Goal: Task Accomplishment & Management: Manage account settings

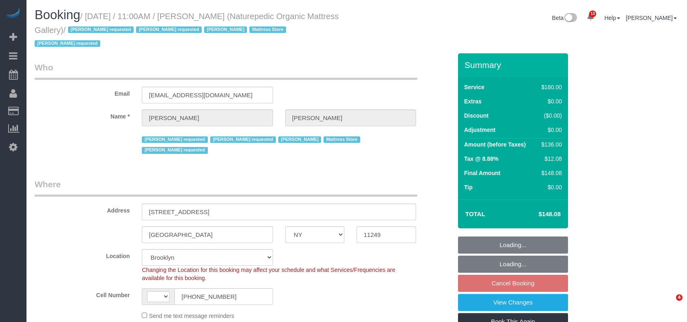
select select "NY"
select select "object:726"
select select "string:[GEOGRAPHIC_DATA]"
select select "spot4"
select select "number:89"
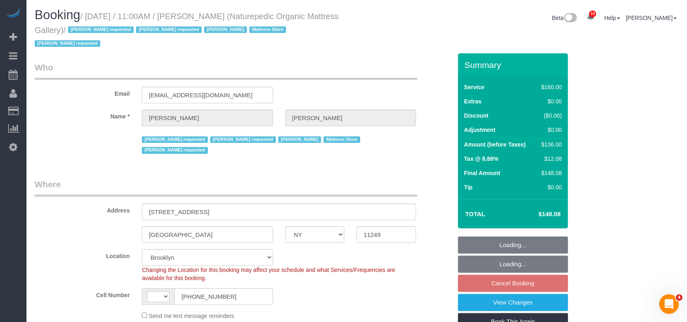
select select "number:90"
select select "number:15"
select select "number:5"
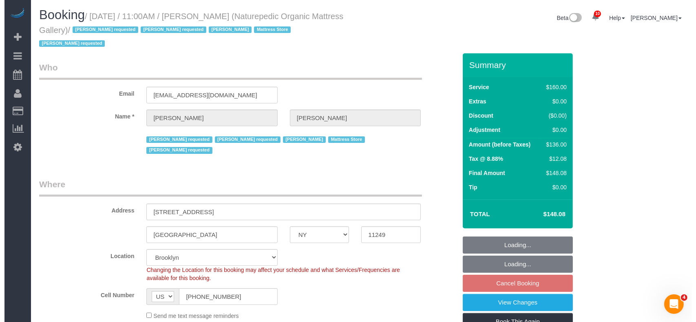
scroll to position [217, 0]
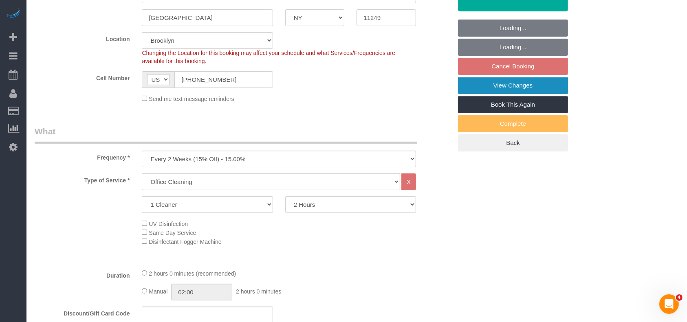
click at [504, 77] on link "View Changes" at bounding box center [513, 85] width 110 height 17
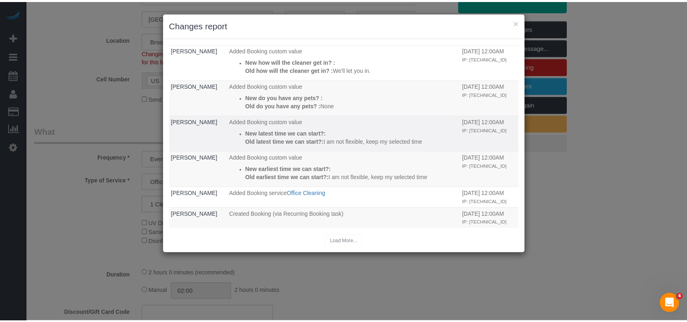
scroll to position [0, 0]
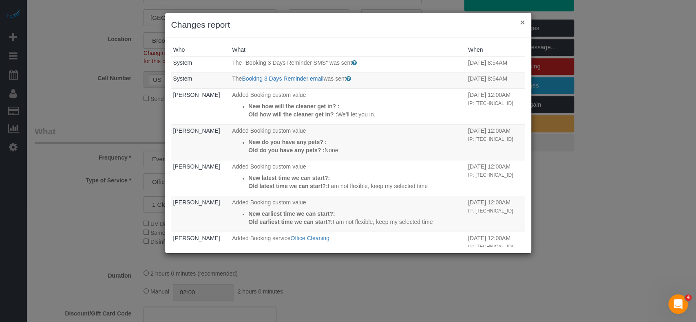
click at [522, 22] on button "×" at bounding box center [522, 22] width 5 height 9
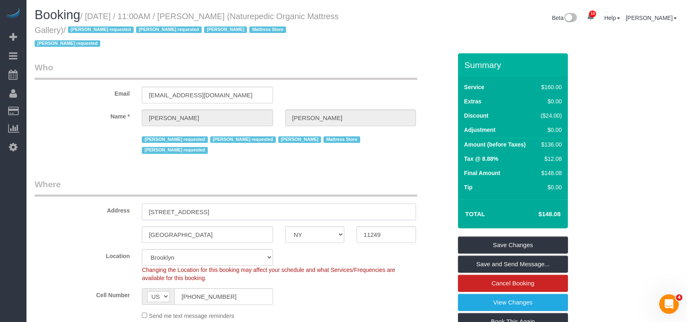
drag, startPoint x: 146, startPoint y: 184, endPoint x: 203, endPoint y: 186, distance: 56.7
click at [203, 204] on input "85 North 3rd Street, Suite 117" at bounding box center [279, 212] width 274 height 17
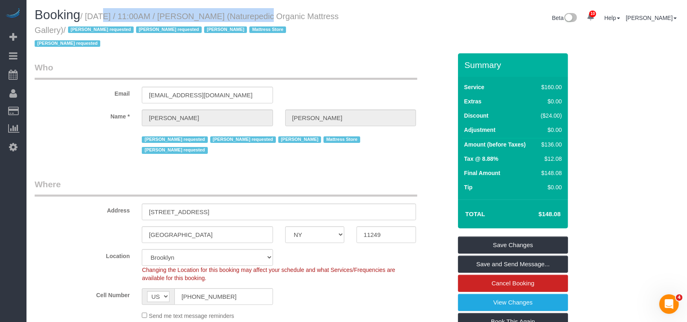
drag, startPoint x: 88, startPoint y: 17, endPoint x: 243, endPoint y: 18, distance: 155.7
click at [243, 18] on small "/ August 20, 2025 / 11:00AM / Luis Chevere (Naturepedic Organic Mattress Galler…" at bounding box center [187, 30] width 304 height 37
copy small "August 20, 2025 / 11:00AM / Luis Chevere"
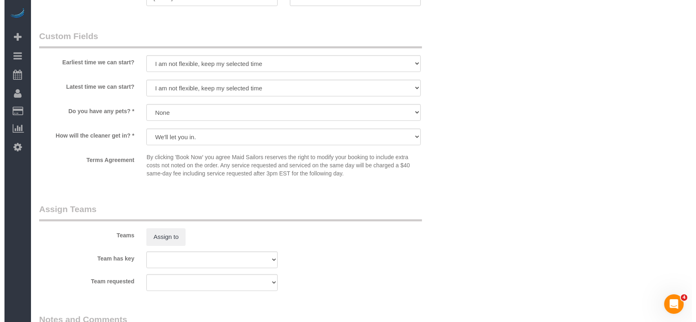
scroll to position [760, 0]
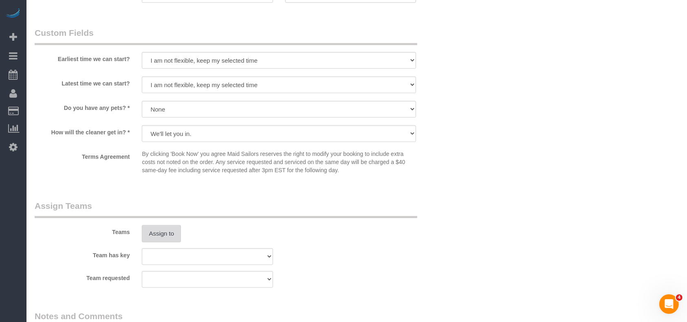
click at [156, 225] on button "Assign to" at bounding box center [161, 233] width 39 height 17
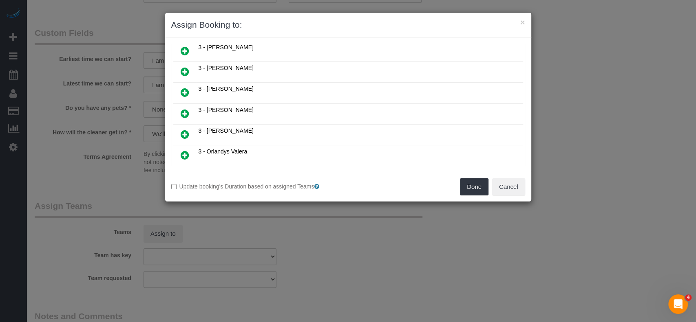
scroll to position [729, 0]
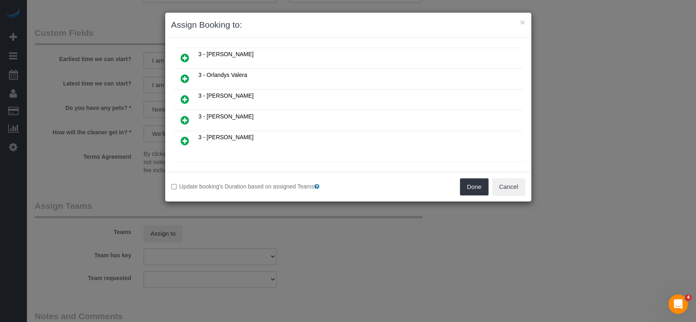
drag, startPoint x: 224, startPoint y: 150, endPoint x: 231, endPoint y: 145, distance: 8.5
click at [224, 168] on icon at bounding box center [225, 171] width 5 height 6
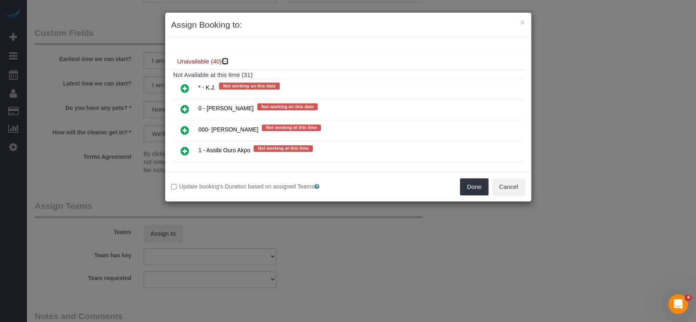
scroll to position [837, 0]
click at [182, 126] on icon at bounding box center [185, 131] width 9 height 10
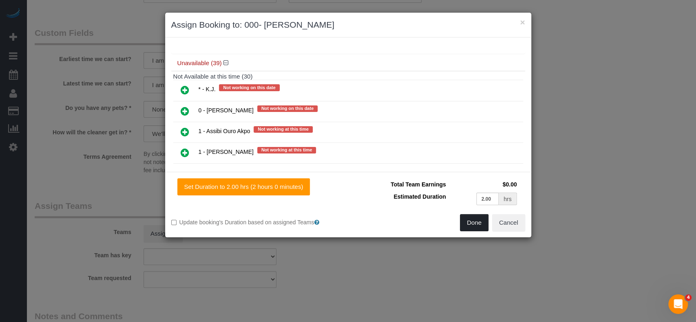
click at [470, 224] on button "Done" at bounding box center [474, 222] width 29 height 17
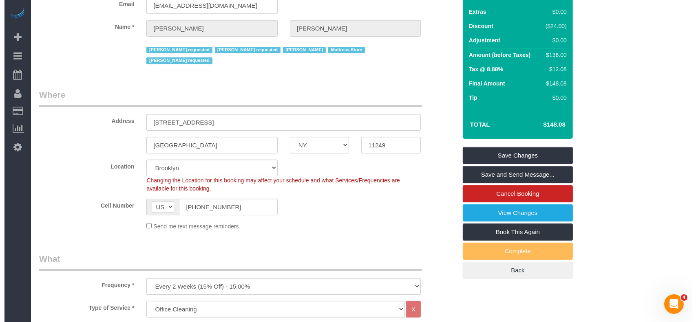
scroll to position [0, 0]
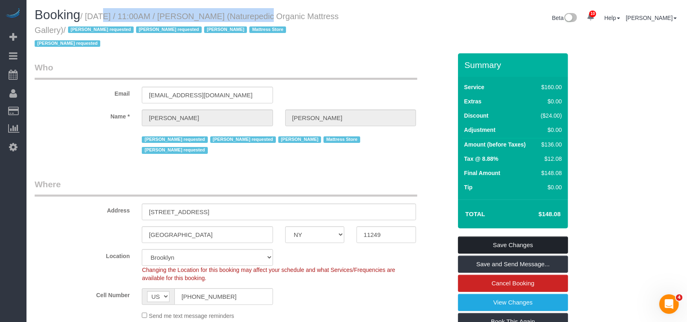
click at [529, 237] on link "Save Changes" at bounding box center [513, 245] width 110 height 17
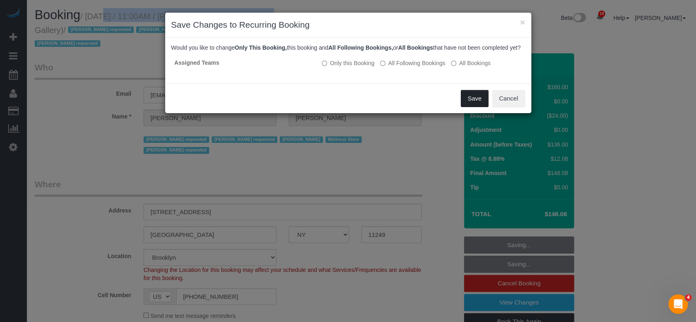
click at [472, 106] on button "Save" at bounding box center [475, 98] width 28 height 17
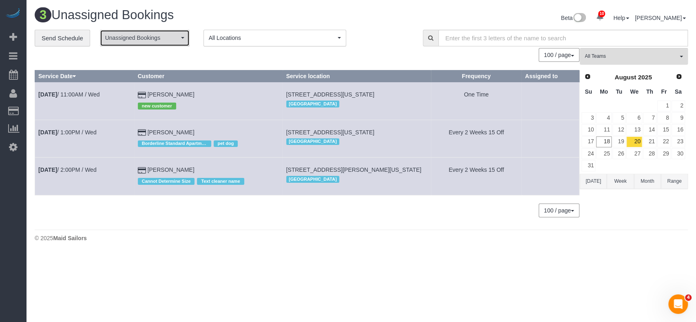
click at [168, 37] on span "Unassigned Bookings" at bounding box center [142, 38] width 74 height 8
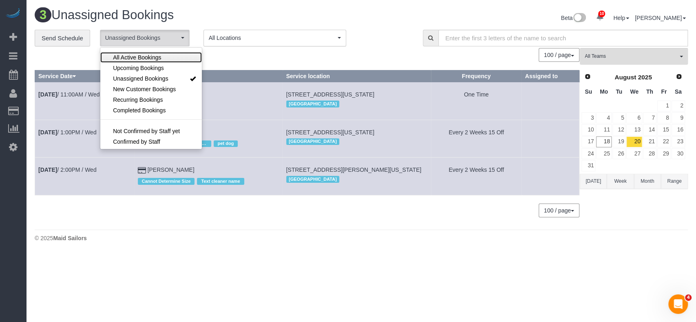
click at [146, 55] on span "All Active Bookings" at bounding box center [137, 57] width 48 height 8
select select "***"
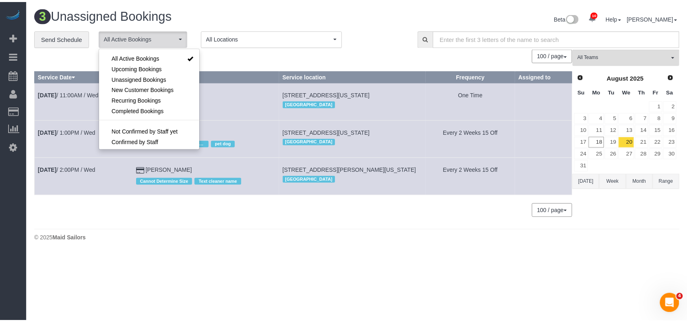
scroll to position [11, 0]
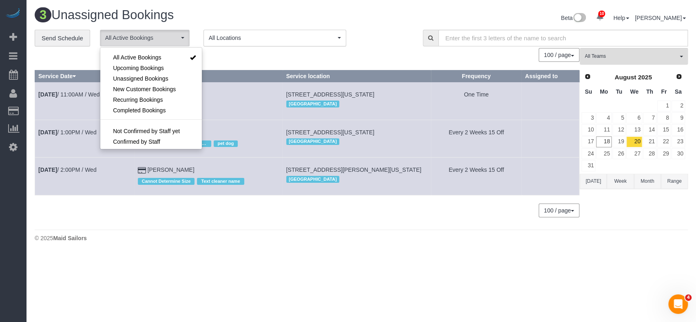
click at [273, 57] on div "100 / page 10 / page 20 / page 30 / page 40 / page 50 / page 100 / page" at bounding box center [307, 55] width 544 height 14
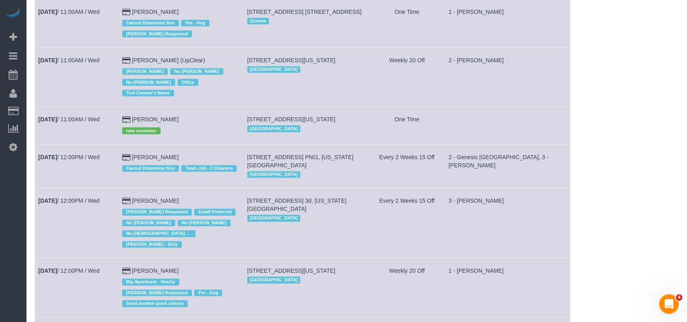
scroll to position [1032, 0]
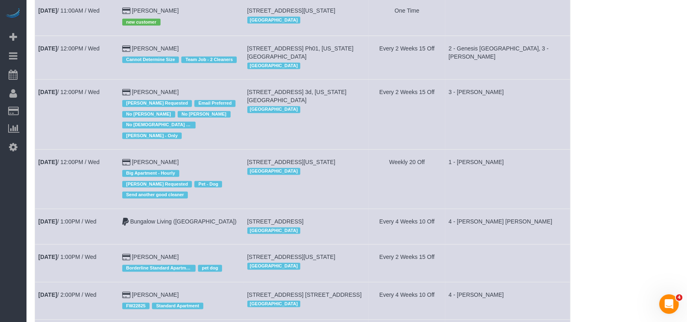
click at [91, 50] on td "Aug 20th / 12:00PM / Wed" at bounding box center [77, 58] width 84 height 44
click at [99, 52] on link "Aug 20th / 12:00PM / Wed" at bounding box center [68, 48] width 61 height 7
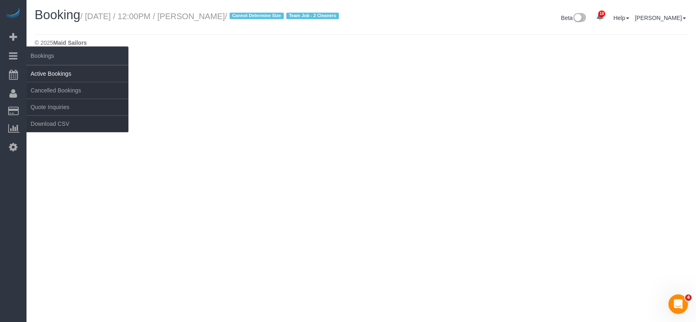
select select "NY"
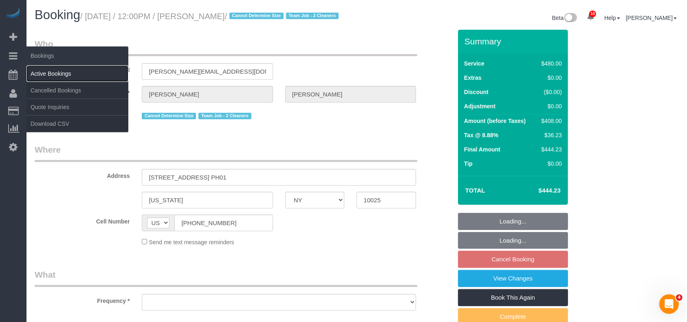
click at [66, 71] on link "Active Bookings" at bounding box center [77, 74] width 102 height 16
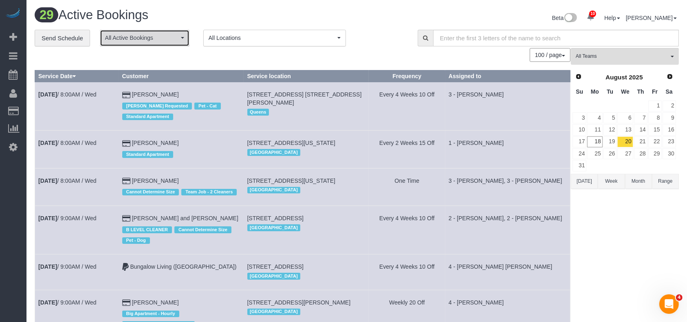
drag, startPoint x: 170, startPoint y: 40, endPoint x: 156, endPoint y: 57, distance: 21.8
click at [170, 40] on span "All Active Bookings" at bounding box center [142, 38] width 74 height 8
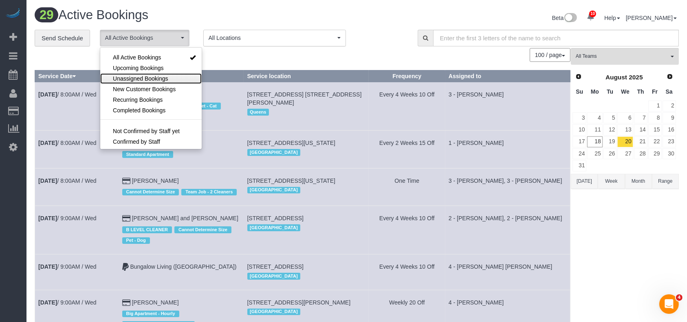
drag, startPoint x: 159, startPoint y: 79, endPoint x: 215, endPoint y: 66, distance: 57.4
click at [160, 79] on span "Unassigned Bookings" at bounding box center [140, 79] width 55 height 8
select select "**********"
click at [240, 57] on div "100 / page 10 / page 20 / page 30 / page 40 / page 50 / page 100 / page" at bounding box center [303, 55] width 536 height 14
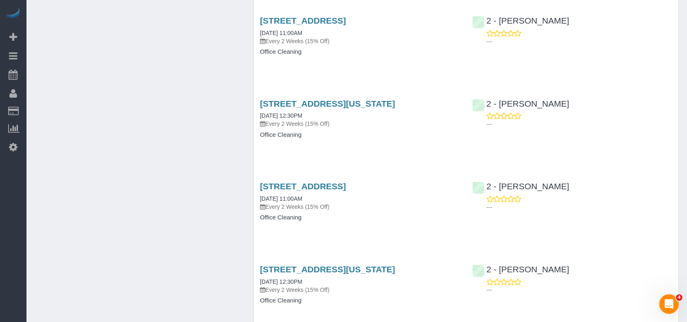
scroll to position [1726, 0]
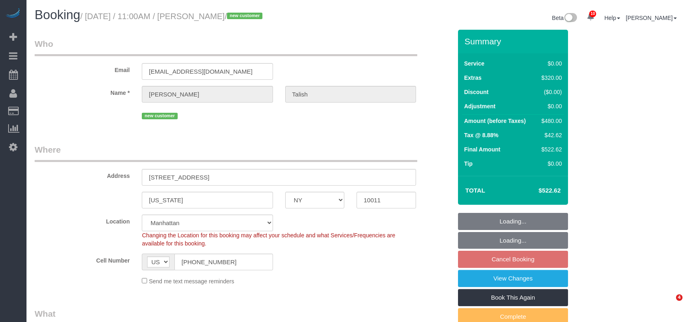
select select "NY"
select select "1"
select select "spot4"
select select "number:89"
select select "number:90"
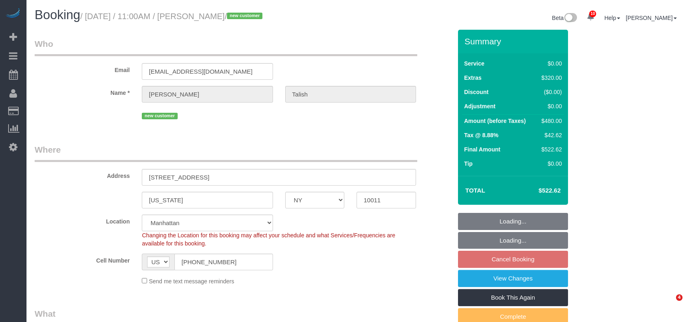
select select "number:15"
select select "number:5"
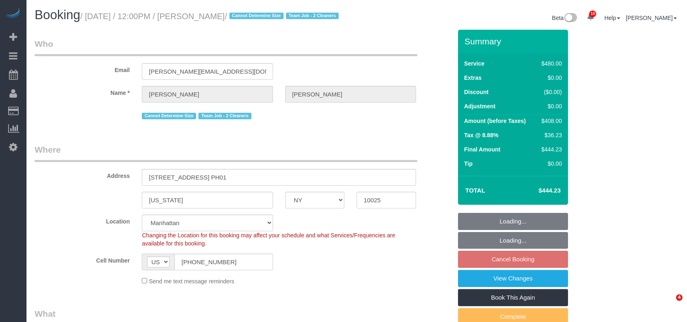
select select "NY"
select select "2"
select select "180"
select select "spot5"
select select "number:57"
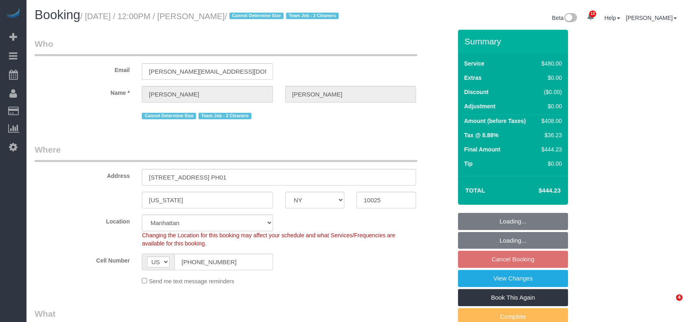
select select "number:71"
select select "number:15"
select select "number:5"
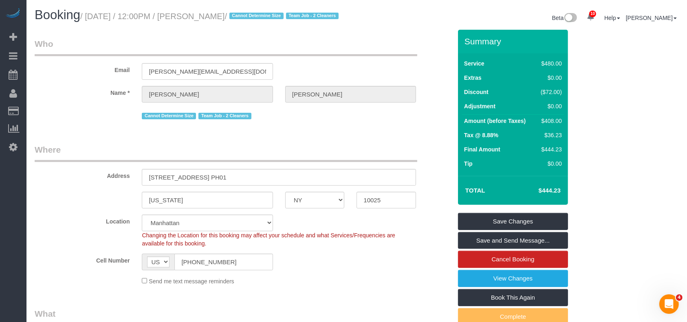
drag, startPoint x: 88, startPoint y: 15, endPoint x: 244, endPoint y: 19, distance: 156.2
click at [244, 20] on small "/ August 20, 2025 / 12:00PM / Roger Lopez / Cannot Determine Size Team Job - 2 …" at bounding box center [210, 16] width 261 height 9
copy small "August 20, 2025 / 12:00PM / Roger Lopez"
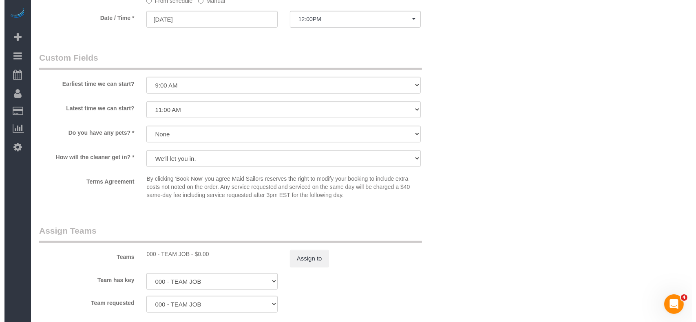
scroll to position [815, 0]
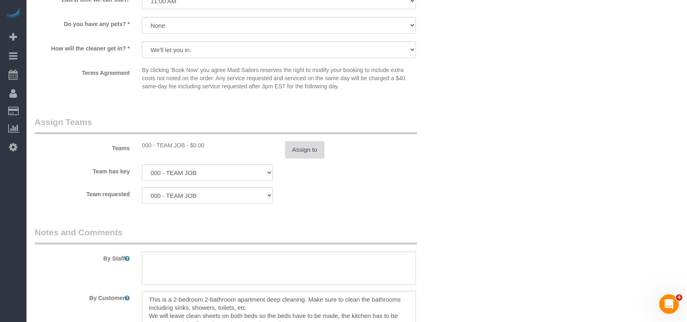
click at [310, 159] on button "Assign to" at bounding box center [304, 149] width 39 height 17
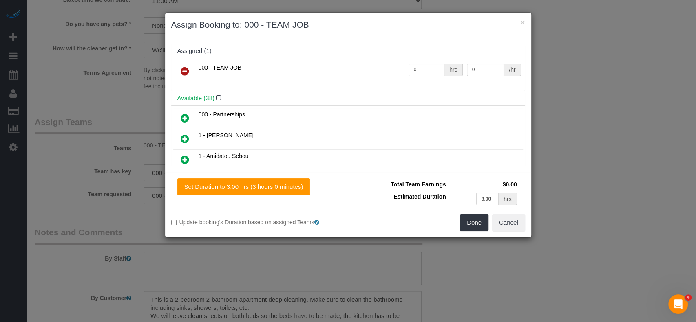
click at [184, 70] on icon at bounding box center [185, 71] width 9 height 10
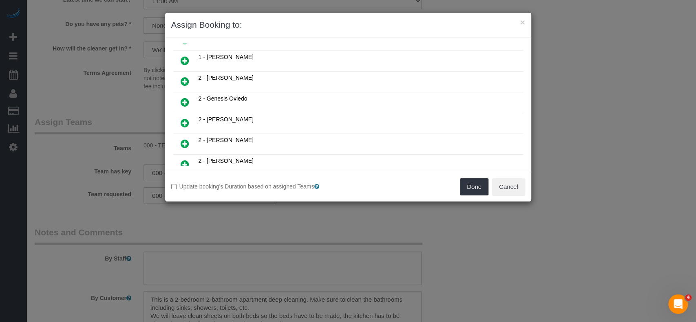
scroll to position [434, 0]
click at [183, 97] on icon at bounding box center [185, 102] width 9 height 10
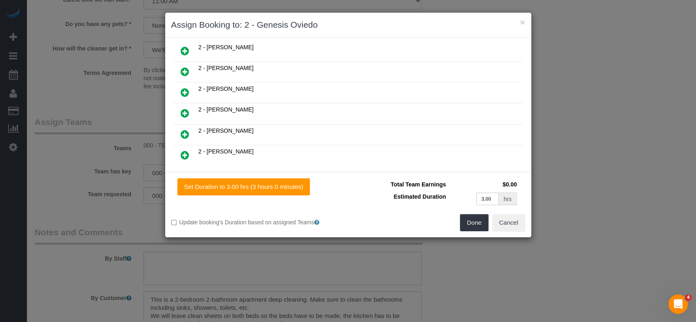
scroll to position [617, 0]
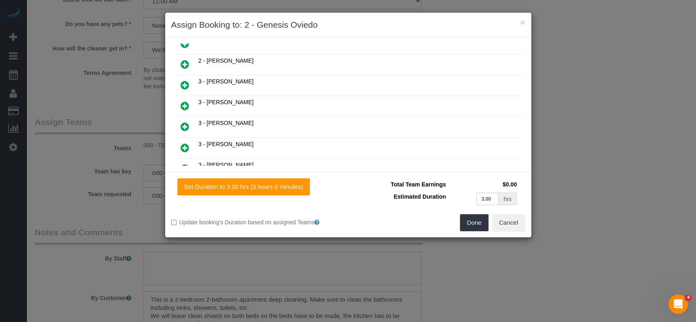
drag, startPoint x: 185, startPoint y: 108, endPoint x: 416, endPoint y: 171, distance: 239.7
click at [185, 122] on icon at bounding box center [185, 127] width 9 height 10
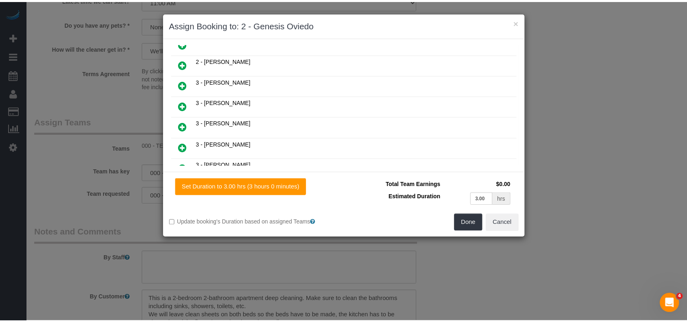
scroll to position [637, 0]
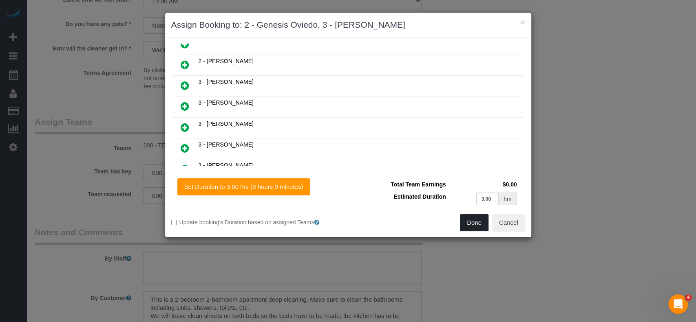
click at [479, 222] on button "Done" at bounding box center [474, 222] width 29 height 17
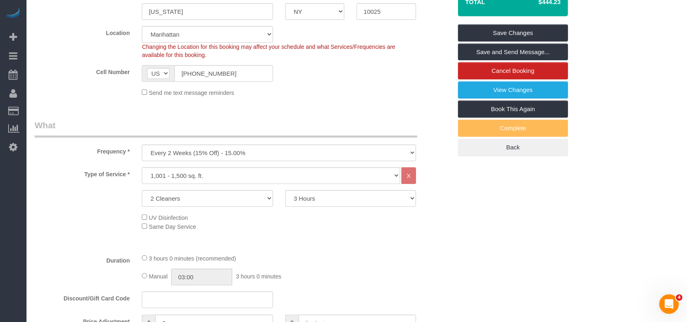
scroll to position [54, 0]
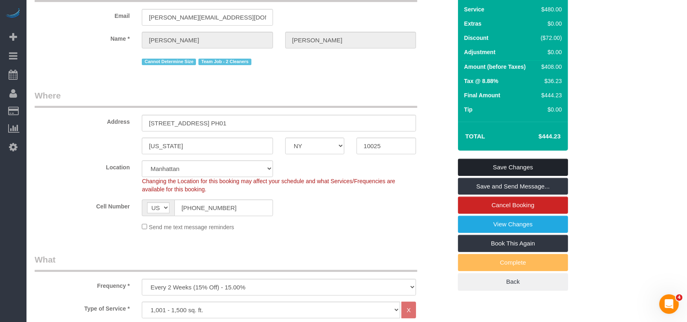
drag, startPoint x: 528, startPoint y: 171, endPoint x: 515, endPoint y: 174, distance: 13.5
click at [528, 171] on link "Save Changes" at bounding box center [513, 167] width 110 height 17
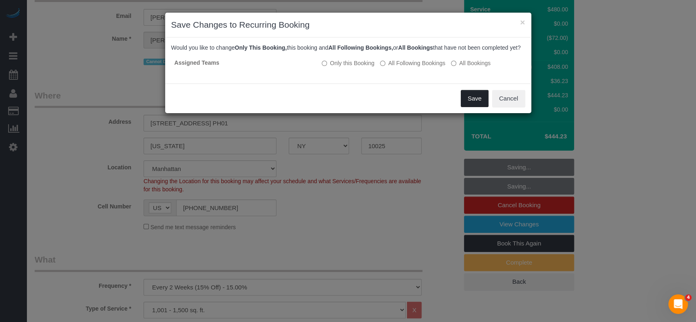
click at [473, 105] on button "Save" at bounding box center [475, 98] width 28 height 17
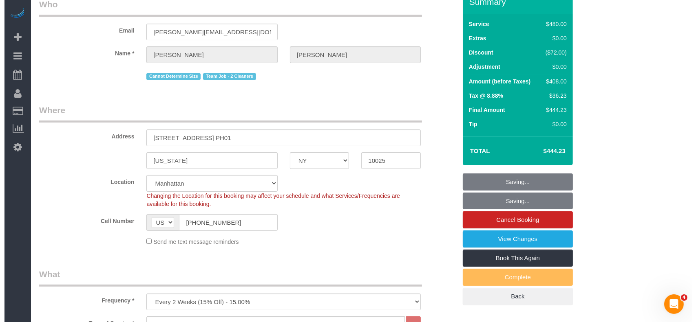
scroll to position [0, 0]
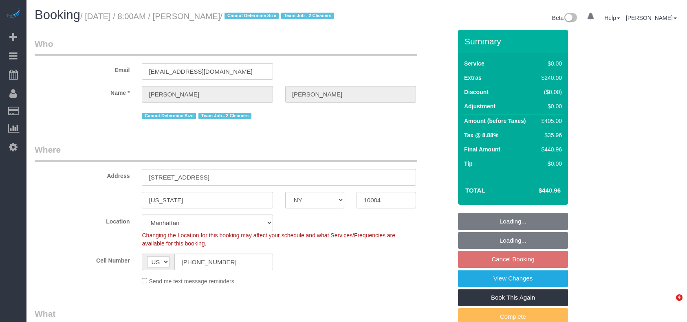
select select "NY"
select select "string:stripe-pm_1RxLXL4VGloSiKo7KWL6wPfX"
select select "object:1391"
select select "2"
select select "spot1"
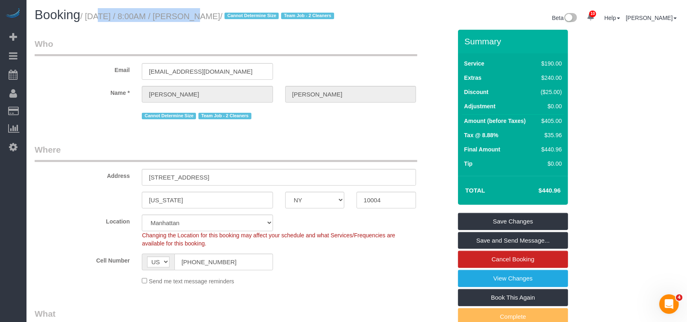
drag, startPoint x: 86, startPoint y: 17, endPoint x: 182, endPoint y: 15, distance: 95.4
click at [179, 13] on small "/ August 20, 2025 / 8:00AM / Sarah Gentry / Cannot Determine Size Team Job - 2 …" at bounding box center [208, 16] width 256 height 9
click at [208, 22] on h1 "Booking / August 20, 2025 / 8:00AM / Sarah Gentry / Cannot Determine Size Team …" at bounding box center [193, 15] width 316 height 14
drag, startPoint x: 188, startPoint y: 15, endPoint x: 240, endPoint y: 15, distance: 51.8
click at [240, 15] on small "/ August 20, 2025 / 8:00AM / Sarah Gentry / Cannot Determine Size Team Job - 2 …" at bounding box center [208, 16] width 256 height 9
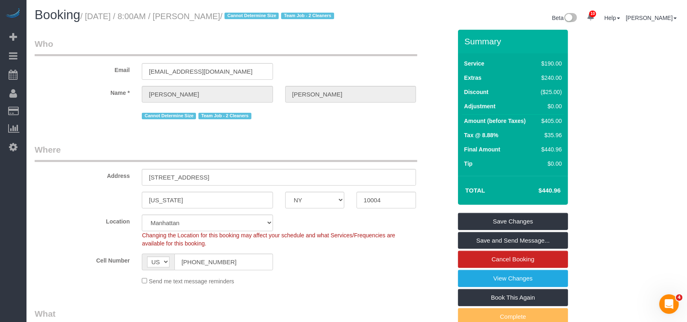
copy small "[PERSON_NAME]"
drag, startPoint x: 153, startPoint y: 14, endPoint x: 240, endPoint y: 18, distance: 87.3
click at [240, 18] on small "/ August 20, 2025 / 8:00AM / Sarah Gentry / Cannot Determine Size Team Job - 2 …" at bounding box center [208, 16] width 256 height 9
copy small "August 20, 2025 / 8:00AM / Sarah Gentry"
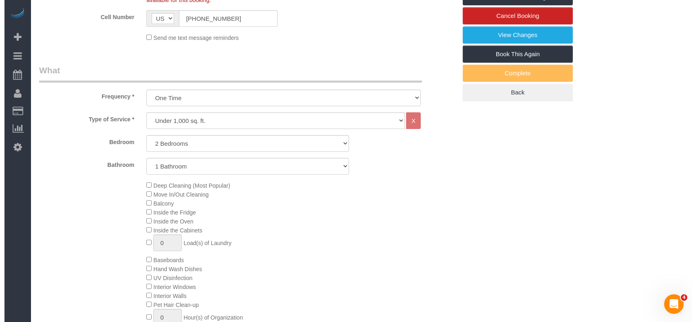
scroll to position [163, 0]
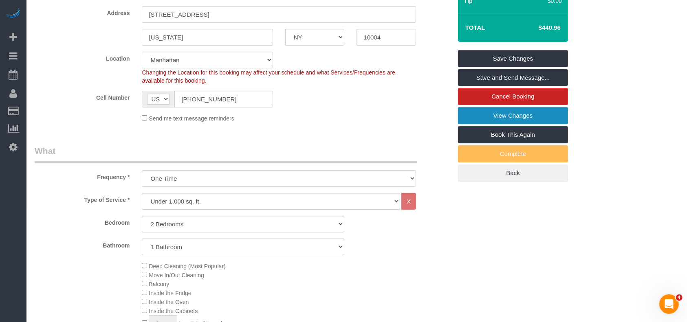
click at [489, 123] on link "View Changes" at bounding box center [513, 115] width 110 height 17
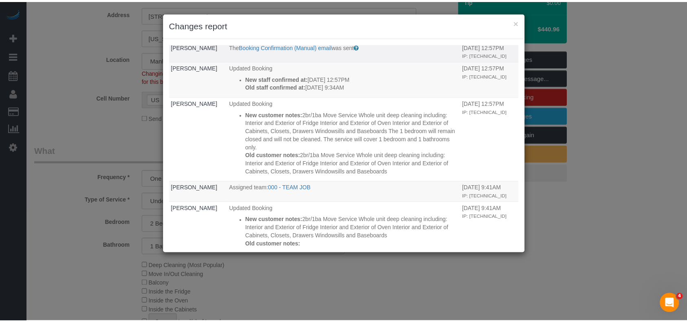
scroll to position [0, 0]
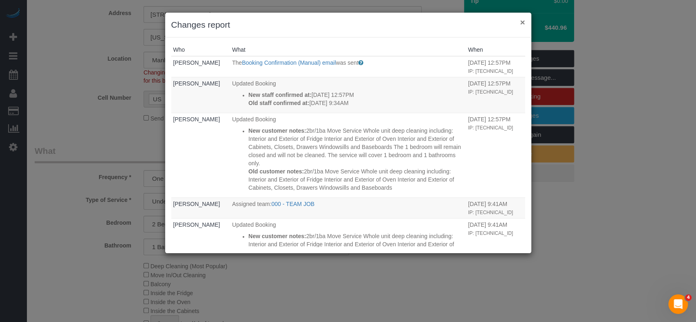
click at [523, 20] on button "×" at bounding box center [522, 22] width 5 height 9
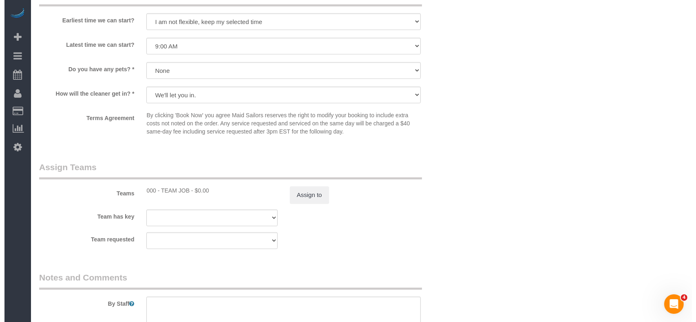
scroll to position [978, 0]
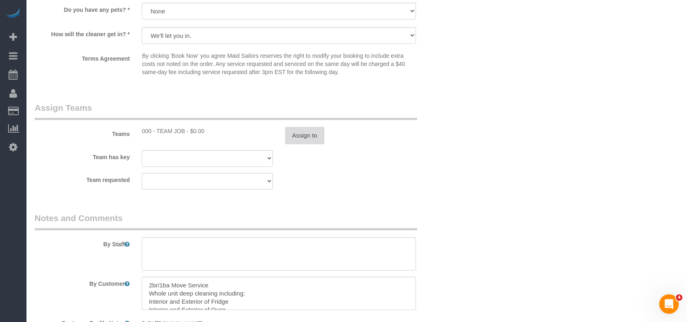
click at [298, 143] on button "Assign to" at bounding box center [304, 135] width 39 height 17
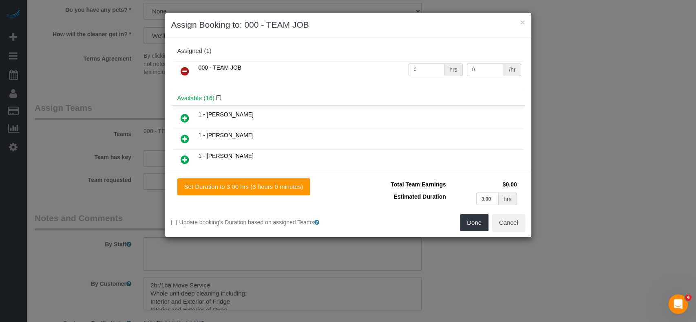
drag, startPoint x: 183, startPoint y: 65, endPoint x: 207, endPoint y: 72, distance: 25.1
click at [183, 64] on link at bounding box center [184, 72] width 19 height 16
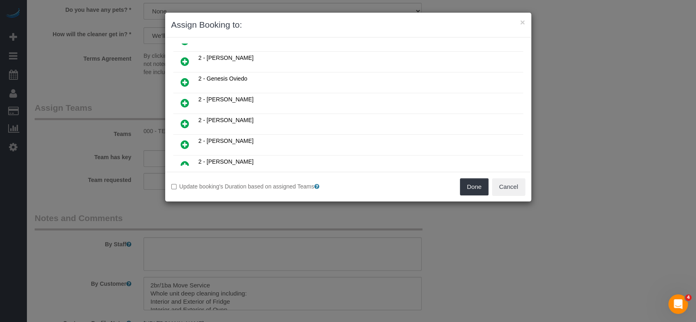
scroll to position [217, 0]
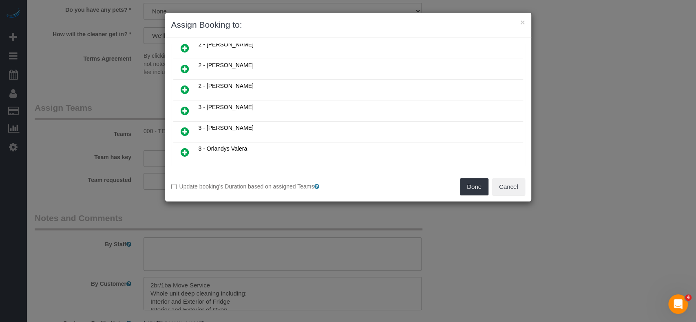
click at [181, 127] on icon at bounding box center [185, 132] width 9 height 10
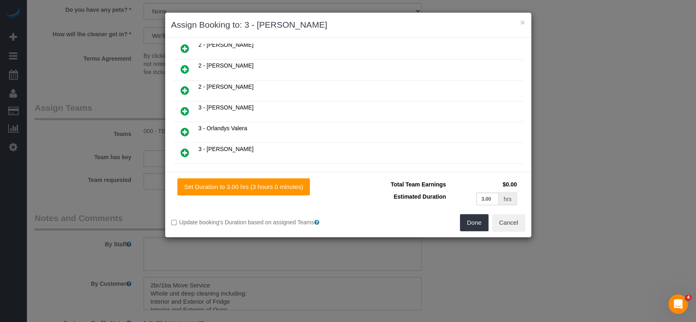
click at [185, 148] on icon at bounding box center [185, 153] width 9 height 10
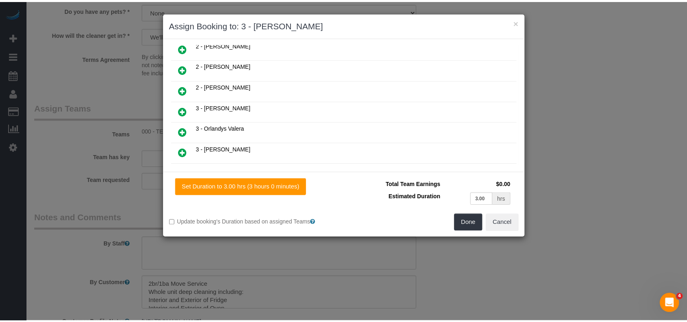
scroll to position [257, 0]
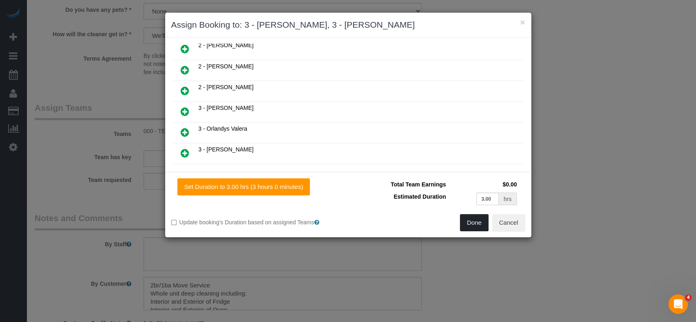
click at [475, 221] on button "Done" at bounding box center [474, 222] width 29 height 17
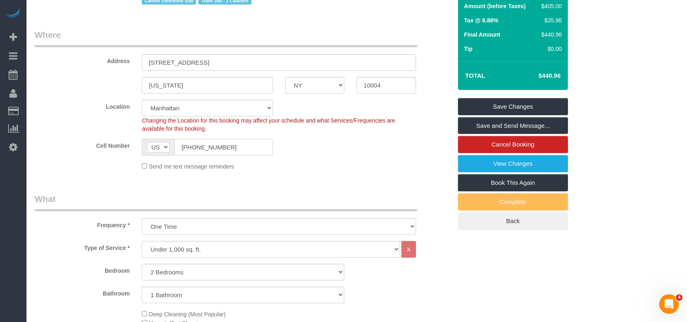
scroll to position [54, 0]
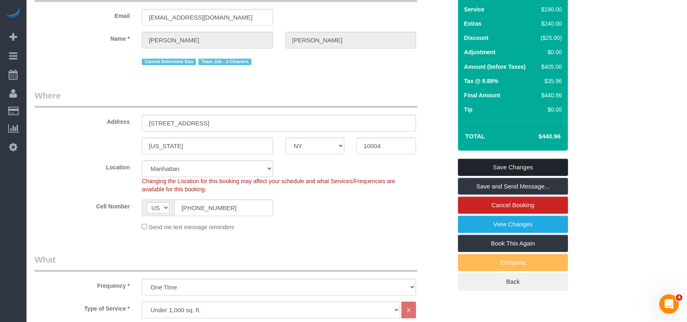
click at [532, 171] on link "Save Changes" at bounding box center [513, 167] width 110 height 17
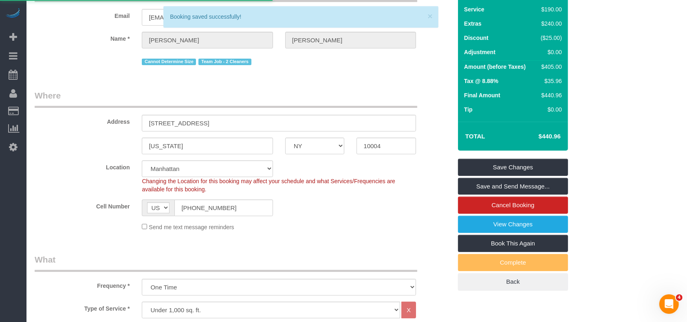
select select "**********"
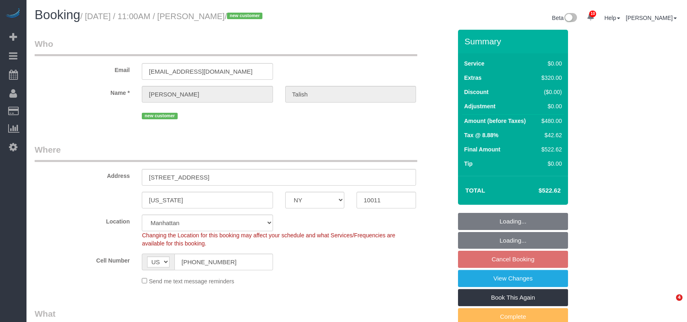
select select "NY"
select select "1"
select select "spot4"
select select "number:89"
select select "number:90"
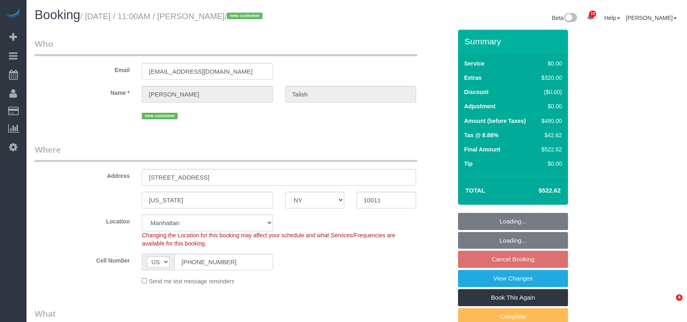
select select "number:15"
select select "number:5"
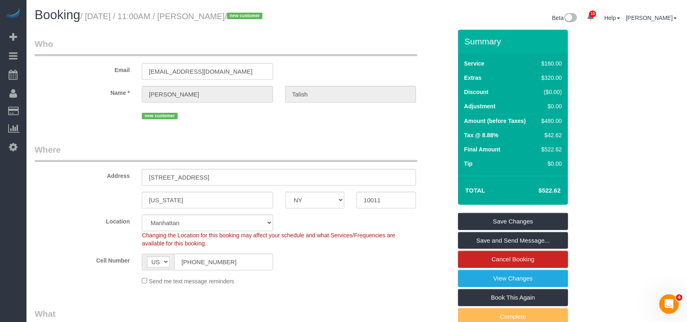
drag, startPoint x: 88, startPoint y: 18, endPoint x: 231, endPoint y: 21, distance: 143.1
click at [232, 12] on small "/ [DATE] / 11:00AM / [PERSON_NAME] / new customer" at bounding box center [172, 16] width 185 height 9
click at [137, 41] on legend "Who" at bounding box center [226, 47] width 383 height 18
drag, startPoint x: 84, startPoint y: 14, endPoint x: 138, endPoint y: 38, distance: 59.3
click at [133, 8] on h1 "Booking / [DATE] / 11:00AM / [PERSON_NAME] / new customer" at bounding box center [193, 15] width 316 height 14
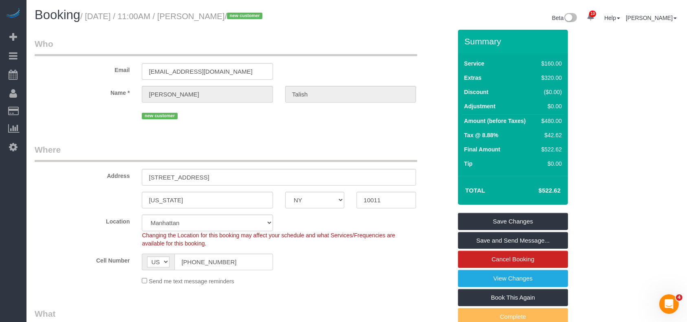
drag, startPoint x: 128, startPoint y: 44, endPoint x: 97, endPoint y: 34, distance: 32.5
click at [127, 44] on legend "Who" at bounding box center [226, 47] width 383 height 18
drag, startPoint x: 88, startPoint y: 15, endPoint x: 234, endPoint y: 11, distance: 145.5
click at [234, 11] on h1 "Booking / [DATE] / 11:00AM / [PERSON_NAME] / new customer" at bounding box center [193, 15] width 316 height 14
copy small "[DATE] / 11:00AM / [PERSON_NAME]"
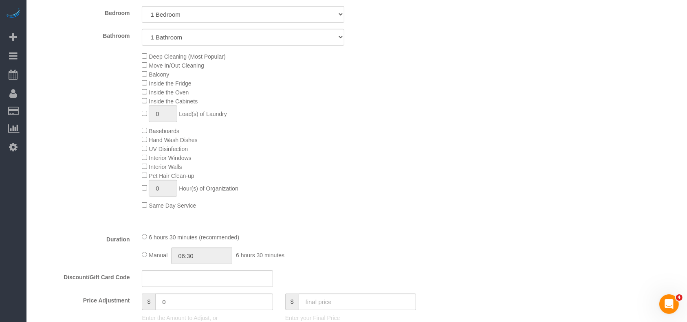
scroll to position [543, 0]
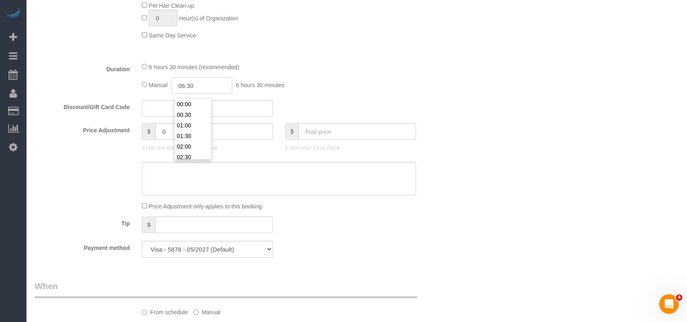
click at [207, 90] on input "06:30" at bounding box center [201, 85] width 61 height 17
type input "03:30"
click at [188, 106] on li "03:30" at bounding box center [193, 106] width 36 height 11
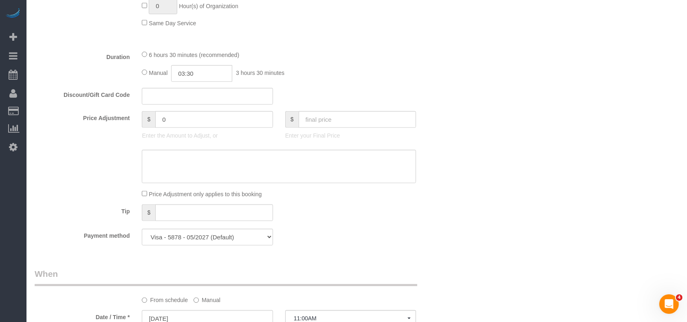
select select "spot63"
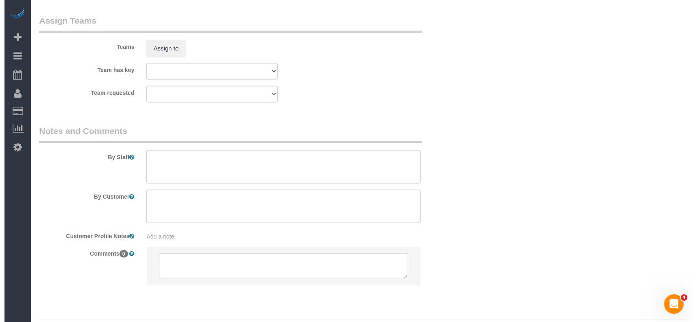
scroll to position [1087, 0]
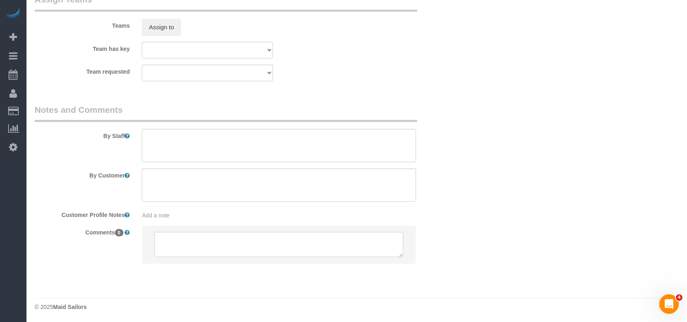
click at [163, 12] on legend "Assign Teams" at bounding box center [226, 2] width 383 height 18
click at [163, 30] on button "Assign to" at bounding box center [161, 27] width 39 height 17
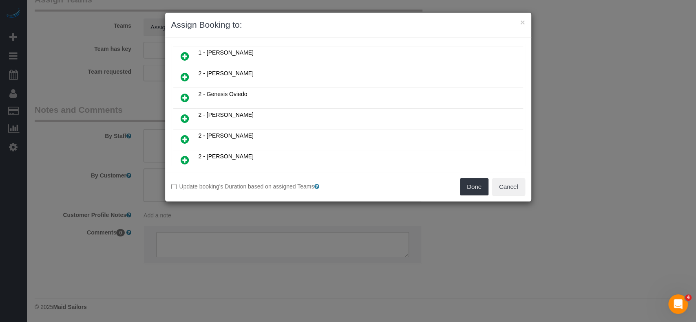
scroll to position [434, 0]
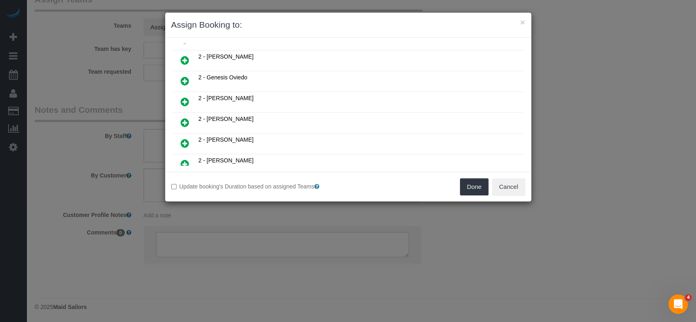
click at [183, 139] on icon at bounding box center [185, 144] width 9 height 10
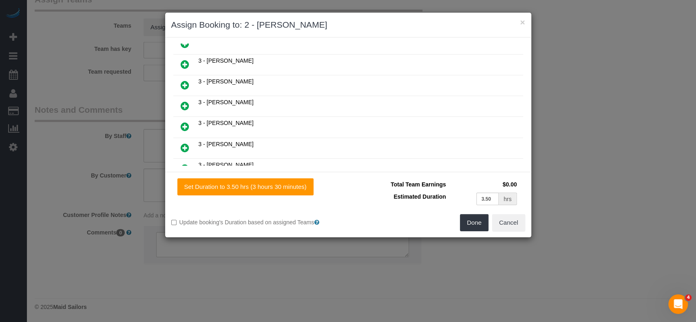
scroll to position [671, 0]
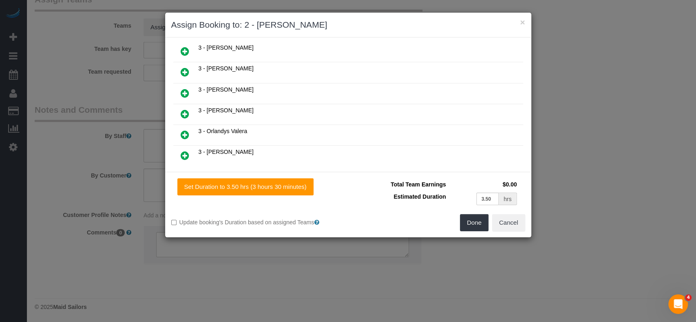
click at [186, 67] on icon at bounding box center [185, 72] width 9 height 10
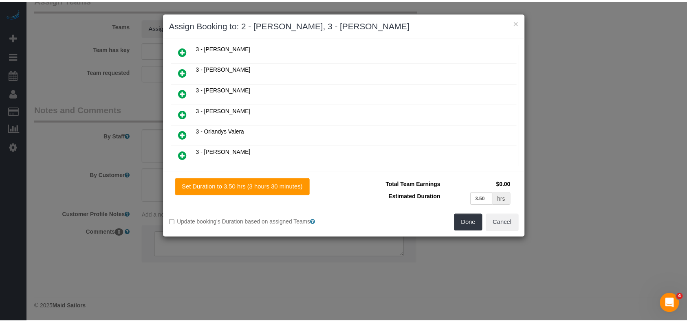
scroll to position [691, 0]
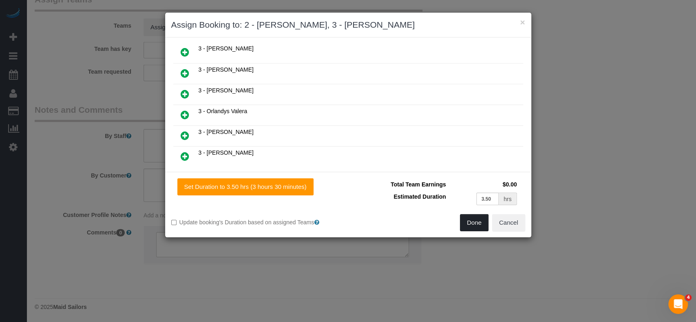
click at [470, 220] on button "Done" at bounding box center [474, 222] width 29 height 17
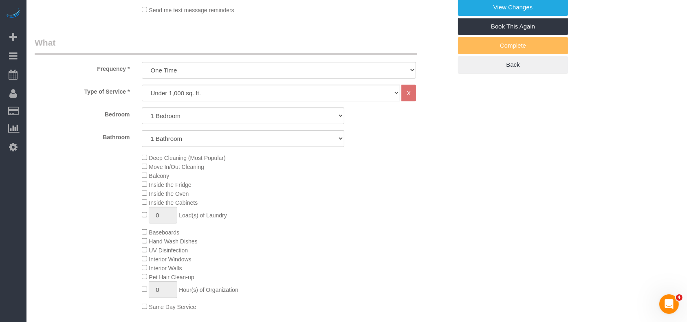
scroll to position [108, 0]
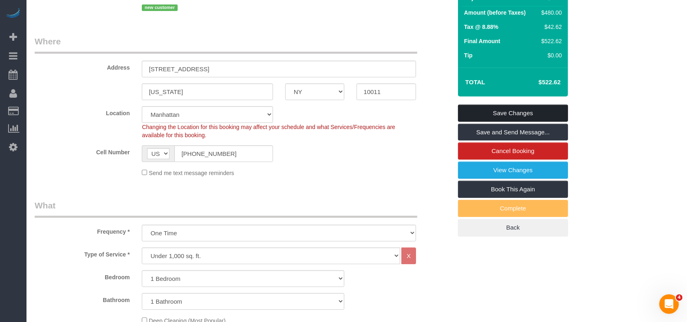
click at [535, 110] on link "Save Changes" at bounding box center [513, 113] width 110 height 17
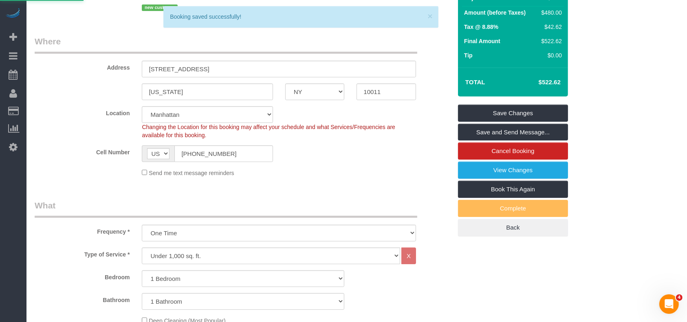
select select "**********"
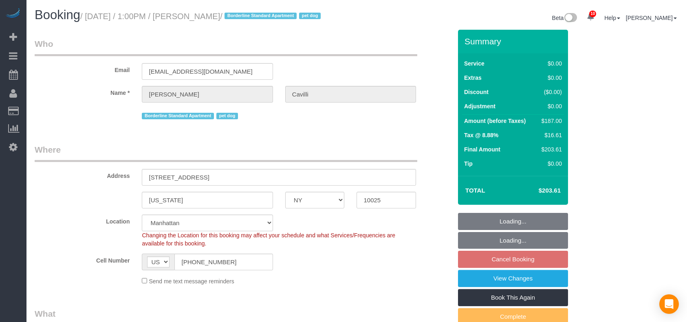
select select "NY"
select select "2"
select select "spot6"
select select "number:89"
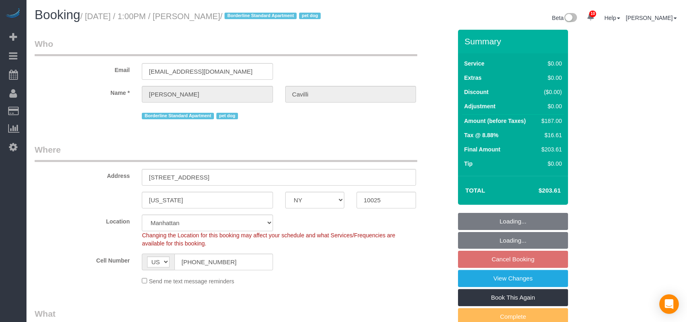
select select "number:90"
select select "number:13"
select select "number:5"
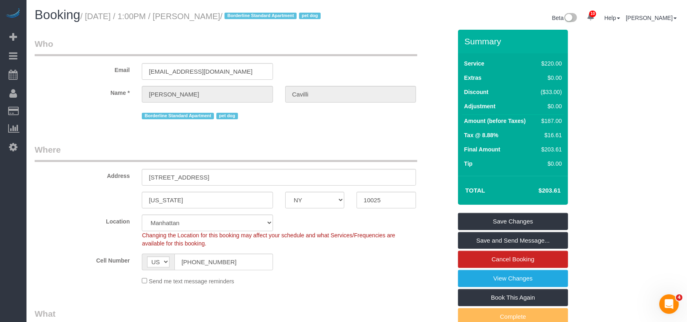
drag, startPoint x: 89, startPoint y: 15, endPoint x: 258, endPoint y: 17, distance: 169.6
click at [258, 17] on small "/ August 20, 2025 / 1:00PM / Christopher Cavilli / Borderline Standard Apartmen…" at bounding box center [201, 16] width 243 height 9
copy small "August 20, 2025 / 1:00PM / Christopher Cavilli"
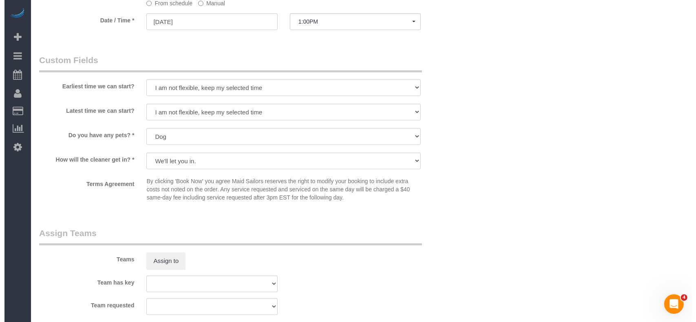
scroll to position [1032, 0]
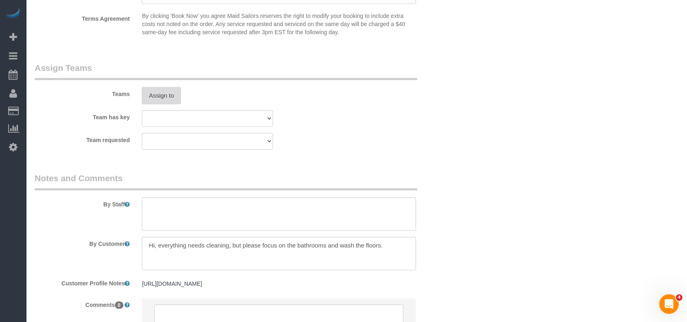
click at [170, 104] on button "Assign to" at bounding box center [161, 95] width 39 height 17
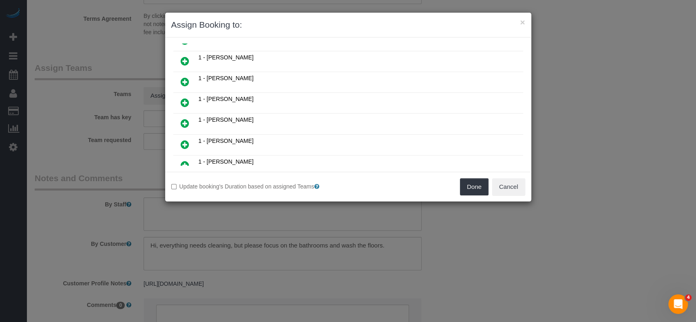
scroll to position [217, 0]
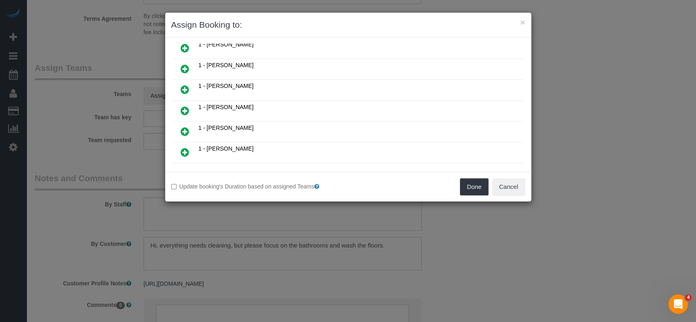
click at [182, 85] on icon at bounding box center [185, 90] width 9 height 10
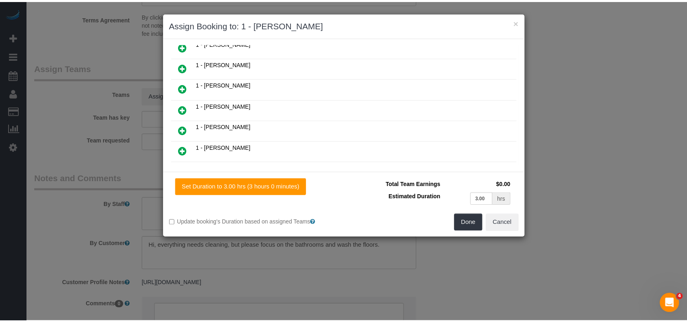
scroll to position [236, 0]
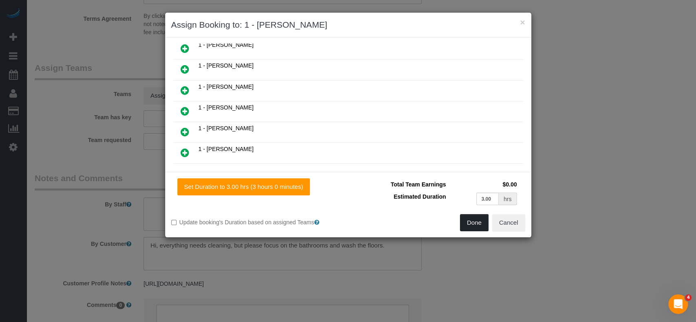
drag, startPoint x: 473, startPoint y: 225, endPoint x: 463, endPoint y: 209, distance: 19.2
click at [473, 225] on button "Done" at bounding box center [474, 222] width 29 height 17
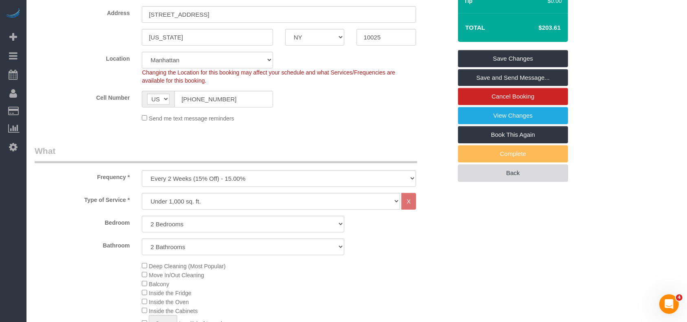
scroll to position [108, 0]
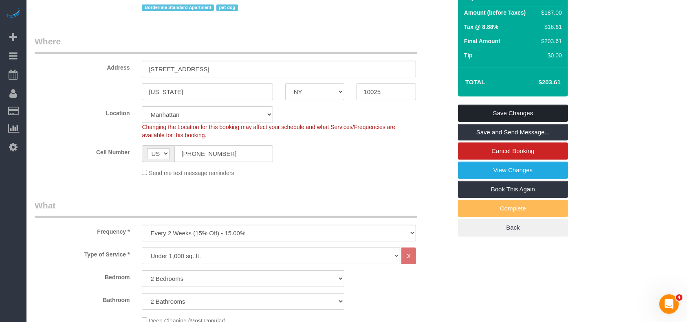
click at [529, 118] on link "Save Changes" at bounding box center [513, 113] width 110 height 17
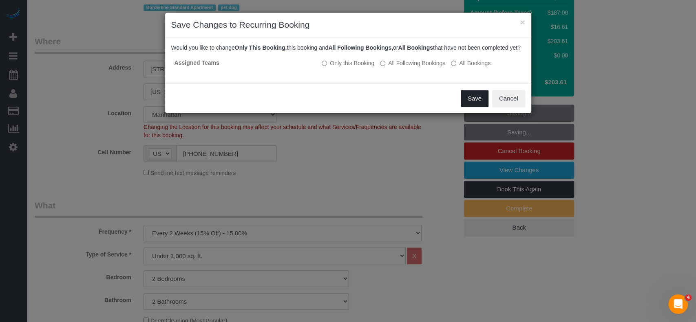
click at [471, 104] on button "Save" at bounding box center [475, 98] width 28 height 17
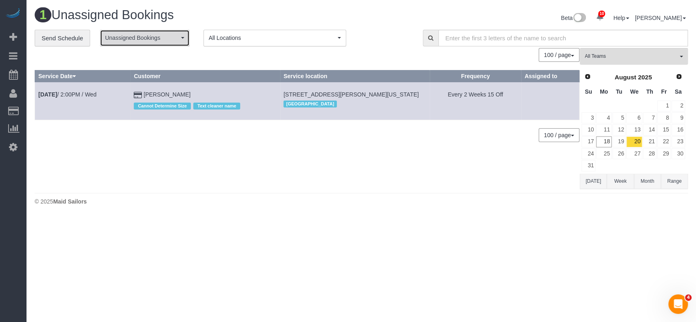
drag, startPoint x: 186, startPoint y: 37, endPoint x: 154, endPoint y: 51, distance: 34.9
click at [185, 38] on button "Unassigned Bookings" at bounding box center [145, 38] width 90 height 17
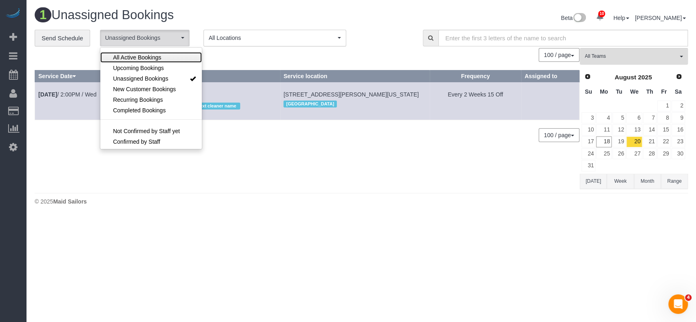
click at [153, 57] on span "All Active Bookings" at bounding box center [137, 57] width 48 height 8
select select "***"
click at [231, 50] on div "100 / page 10 / page 20 / page 30 / page 40 / page 50 / page 100 / page" at bounding box center [307, 55] width 544 height 14
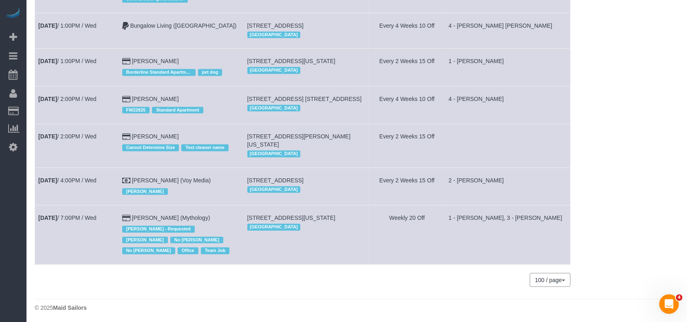
scroll to position [1242, 0]
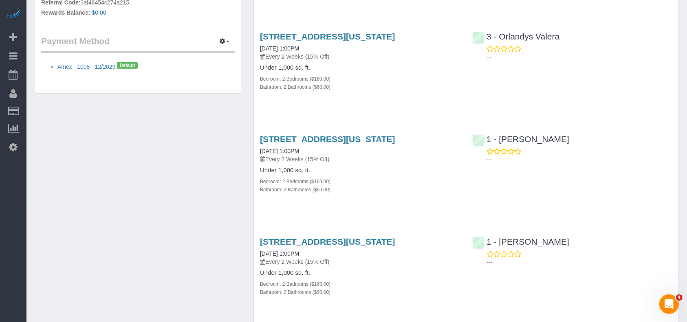
scroll to position [489, 0]
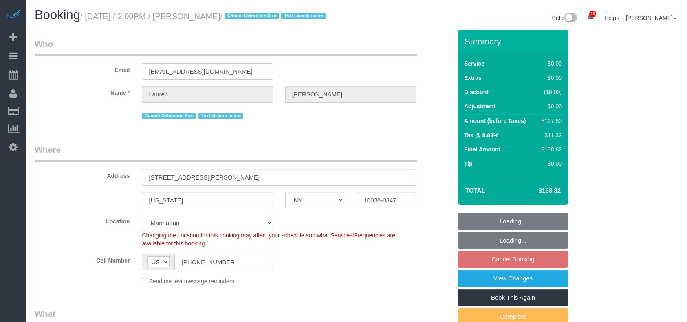
select select "NY"
select select "spot7"
select select "number:89"
select select "number:90"
select select "number:15"
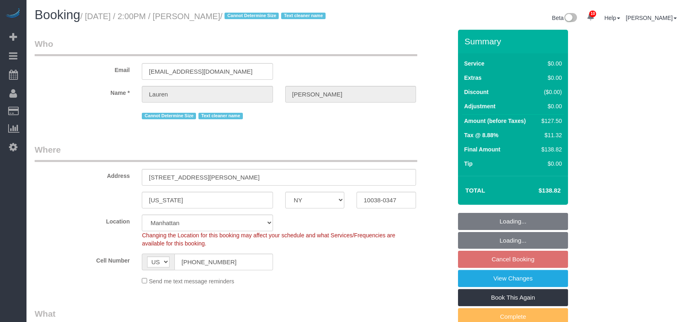
select select "number:5"
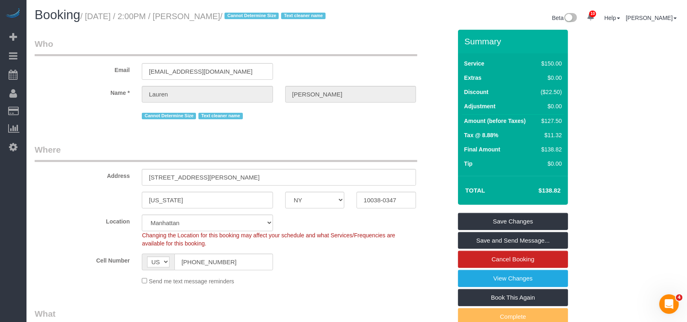
drag, startPoint x: 87, startPoint y: 18, endPoint x: 239, endPoint y: 18, distance: 151.6
click at [239, 18] on small "/ August 20, 2025 / 2:00PM / Lauren Dana / Cannot Determine Size Text cleaner n…" at bounding box center [204, 16] width 248 height 9
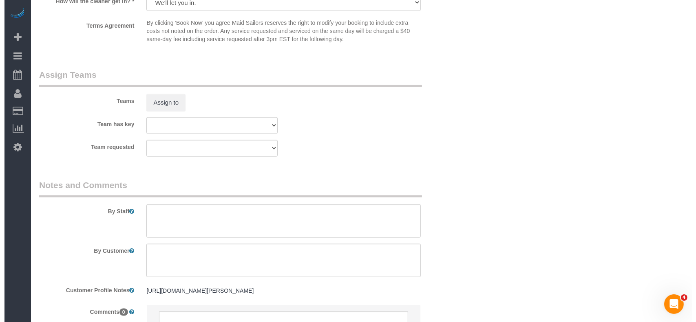
scroll to position [978, 0]
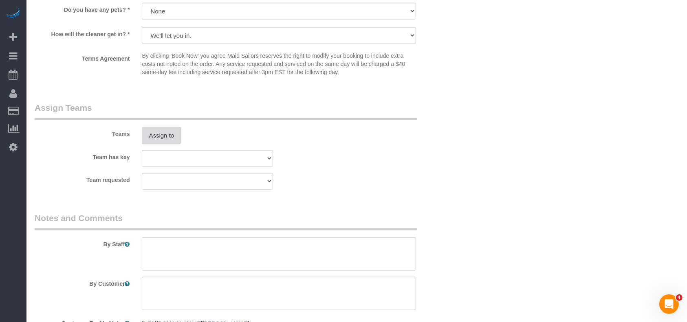
click at [165, 141] on button "Assign to" at bounding box center [161, 135] width 39 height 17
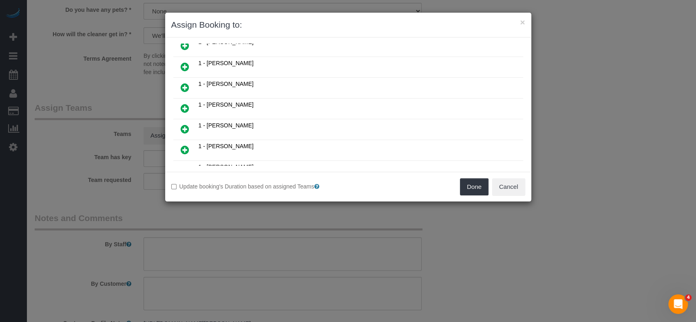
scroll to position [380, 0]
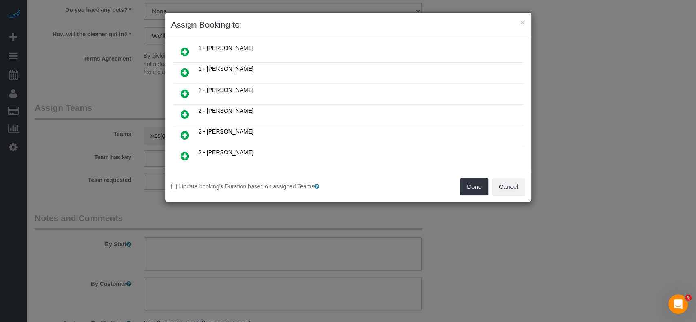
click at [185, 151] on icon at bounding box center [185, 156] width 9 height 10
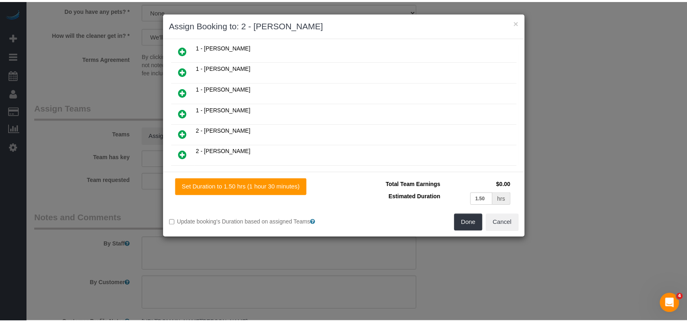
scroll to position [399, 0]
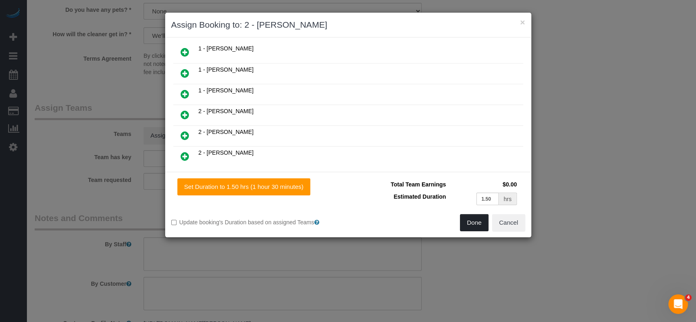
click at [473, 216] on button "Done" at bounding box center [474, 222] width 29 height 17
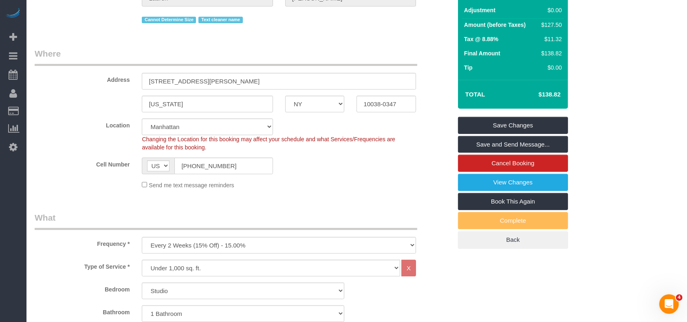
scroll to position [0, 0]
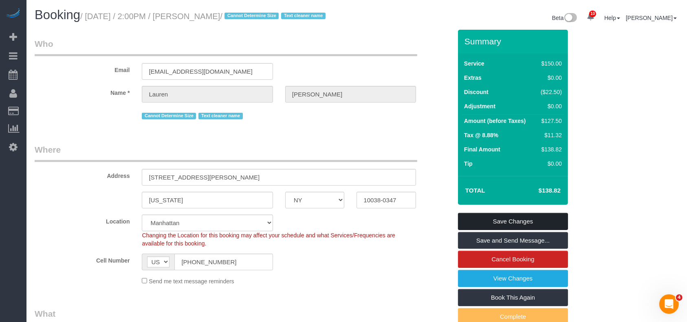
drag, startPoint x: 541, startPoint y: 219, endPoint x: 516, endPoint y: 208, distance: 27.2
click at [540, 219] on link "Save Changes" at bounding box center [513, 221] width 110 height 17
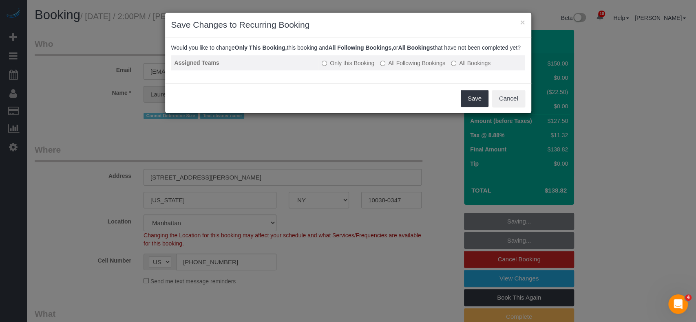
click at [386, 67] on label "All Following Bookings" at bounding box center [412, 63] width 65 height 8
drag, startPoint x: 478, startPoint y: 106, endPoint x: 436, endPoint y: 110, distance: 41.4
click at [478, 106] on button "Save" at bounding box center [475, 98] width 28 height 17
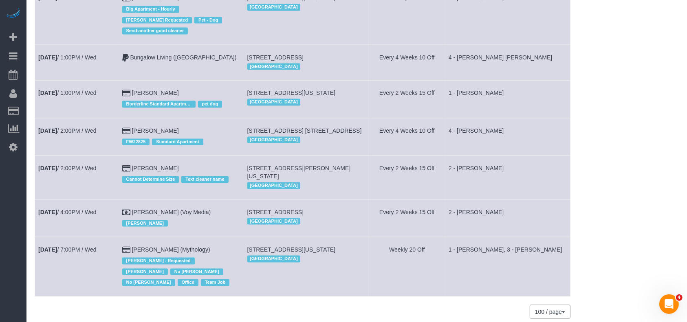
scroll to position [1242, 0]
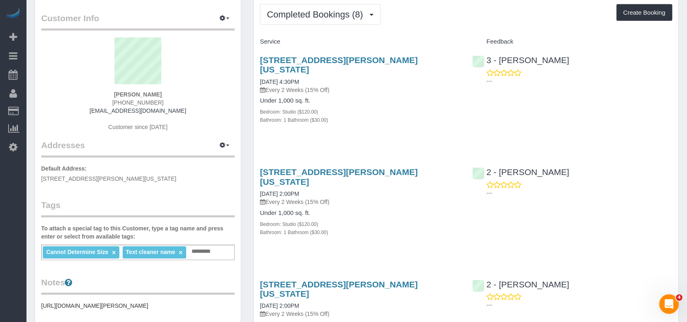
scroll to position [108, 0]
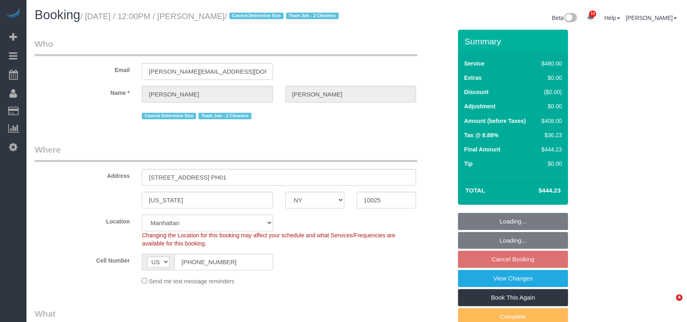
select select "NY"
select select "2"
select select "180"
select select "spot5"
select select "number:57"
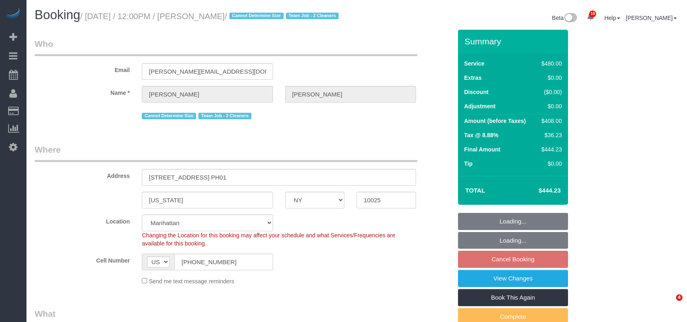
select select "number:71"
select select "number:15"
select select "number:5"
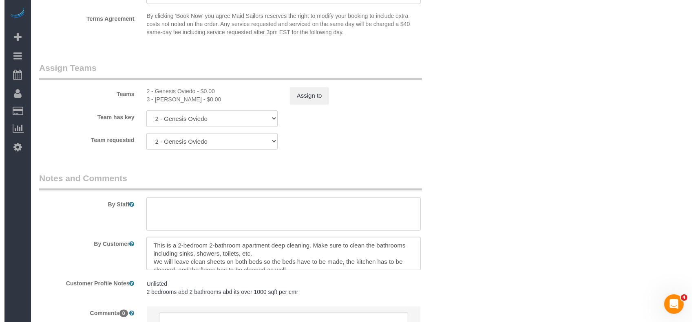
scroll to position [923, 0]
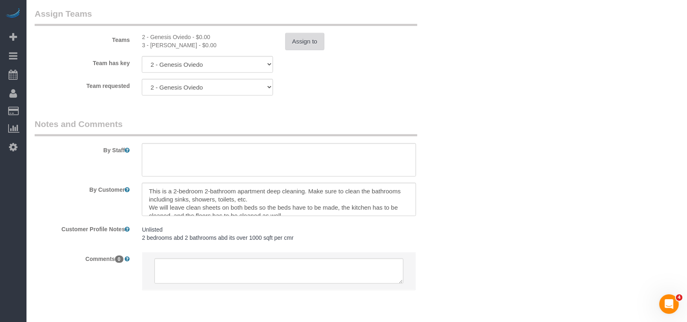
click at [321, 50] on button "Assign to" at bounding box center [304, 41] width 39 height 17
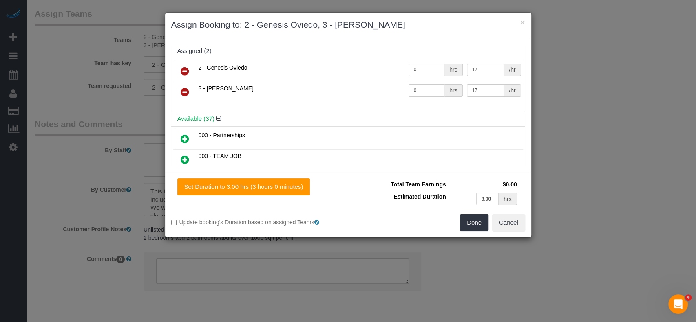
drag, startPoint x: 185, startPoint y: 68, endPoint x: 197, endPoint y: 67, distance: 11.5
click at [185, 67] on icon at bounding box center [185, 71] width 9 height 10
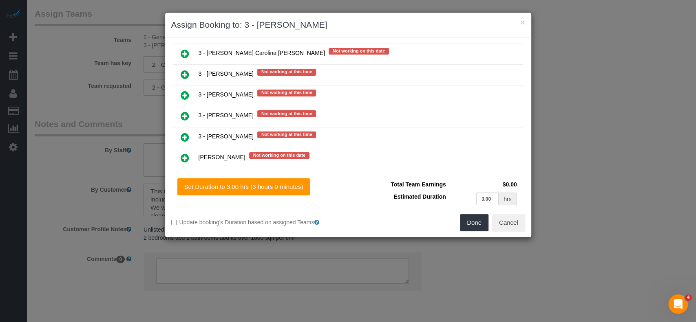
scroll to position [1413, 0]
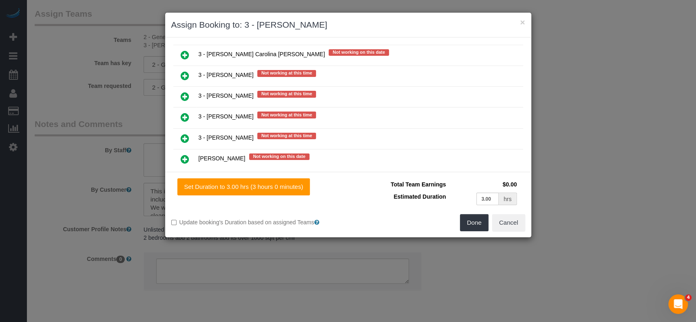
drag, startPoint x: 185, startPoint y: 82, endPoint x: 237, endPoint y: 106, distance: 56.9
click at [185, 112] on icon at bounding box center [185, 117] width 9 height 10
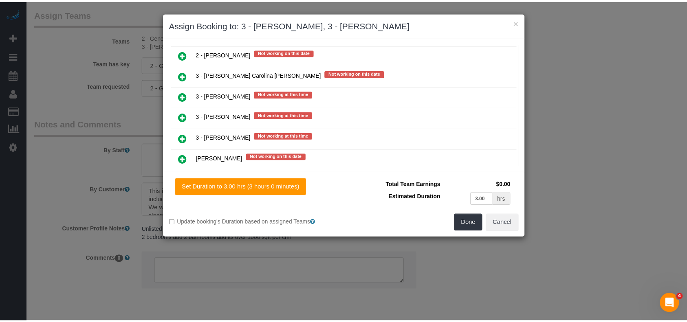
scroll to position [1433, 0]
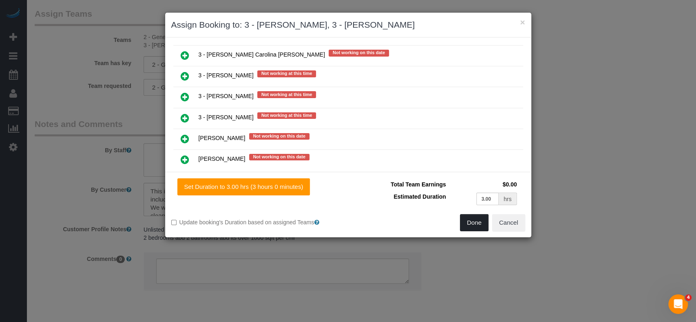
click at [466, 223] on button "Done" at bounding box center [474, 222] width 29 height 17
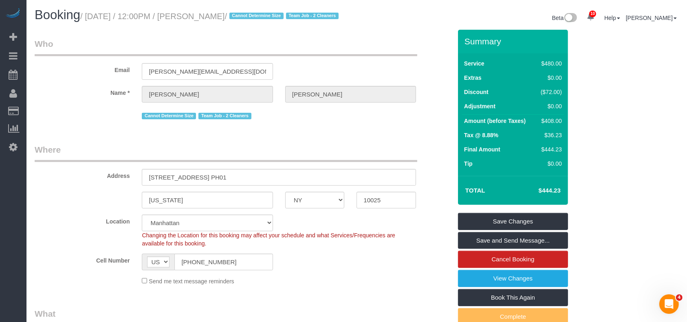
scroll to position [0, 0]
click at [531, 228] on link "Save Changes" at bounding box center [513, 221] width 110 height 17
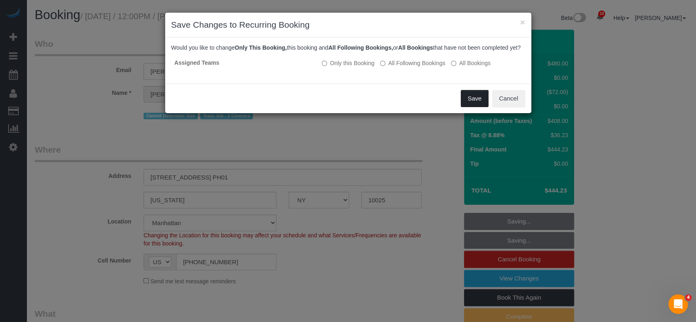
click at [467, 106] on button "Save" at bounding box center [475, 98] width 28 height 17
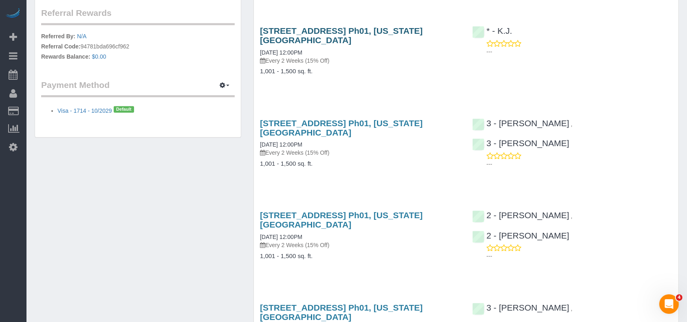
scroll to position [434, 0]
